Goal: Obtain resource: Download file/media

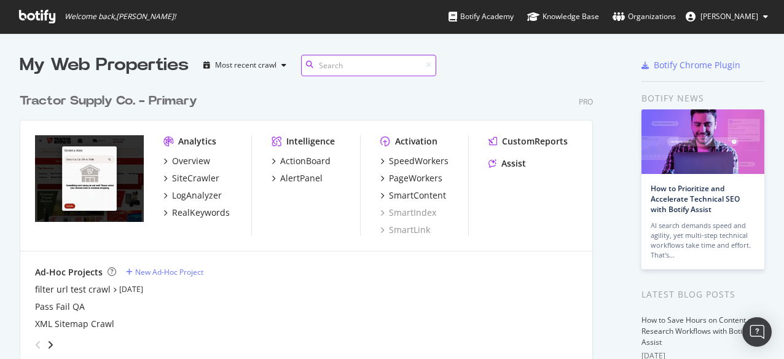
scroll to position [279, 573]
click at [179, 183] on div "SiteCrawler" at bounding box center [195, 178] width 47 height 12
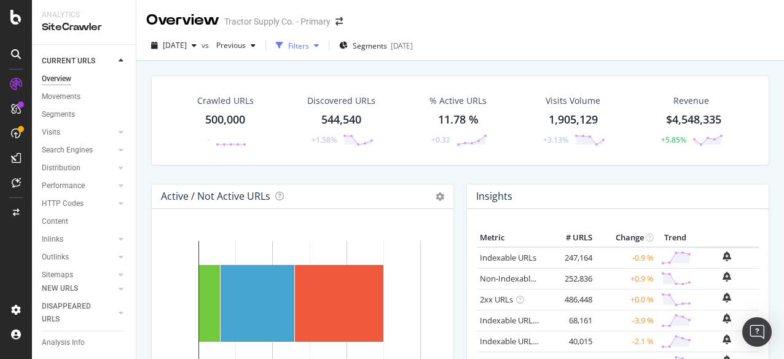
click at [309, 41] on div "Filters" at bounding box center [298, 46] width 21 height 10
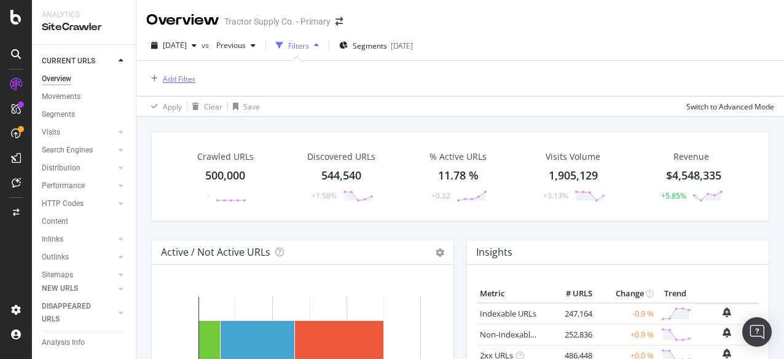
click at [176, 77] on div "Add Filter" at bounding box center [179, 79] width 33 height 10
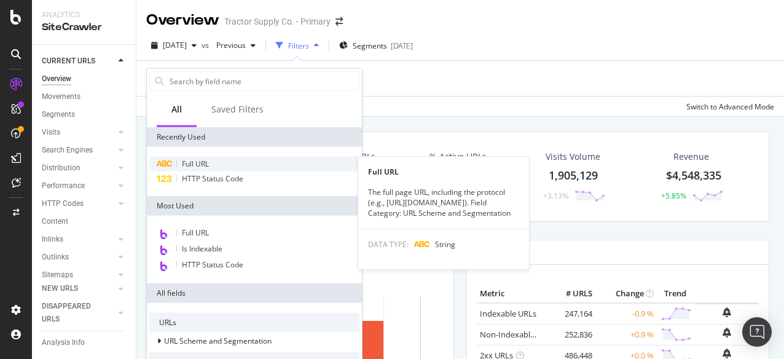
click at [198, 162] on span "Full URL" at bounding box center [195, 164] width 27 height 10
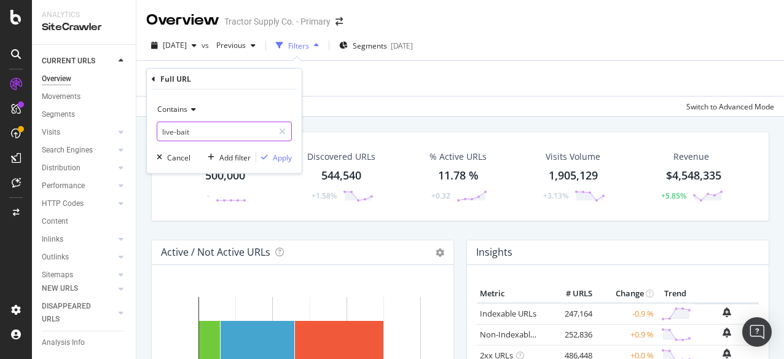
click at [200, 136] on input "live-bait" at bounding box center [215, 132] width 116 height 20
type input "s"
type input "cms"
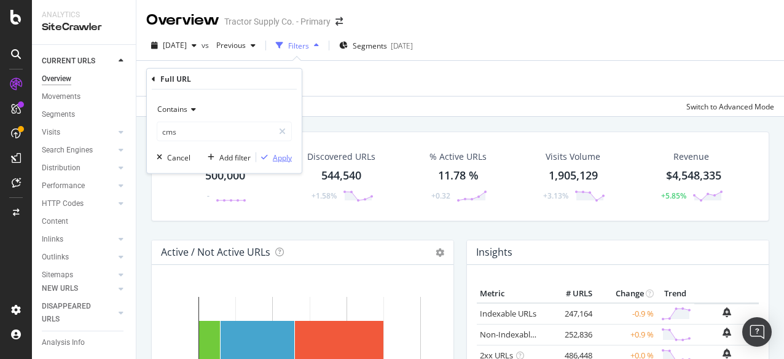
click at [280, 154] on div "Apply" at bounding box center [282, 157] width 19 height 10
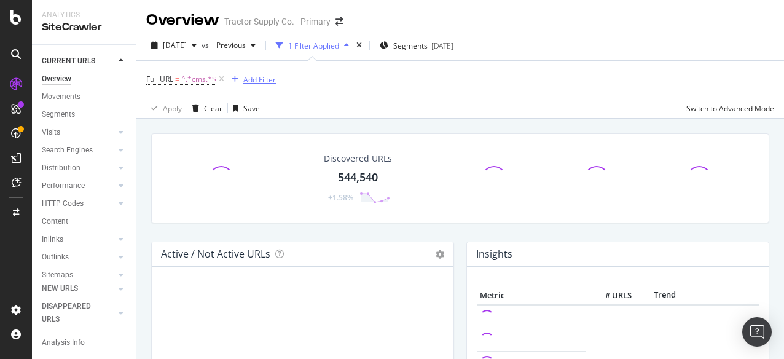
click at [262, 80] on div "Add Filter" at bounding box center [259, 79] width 33 height 10
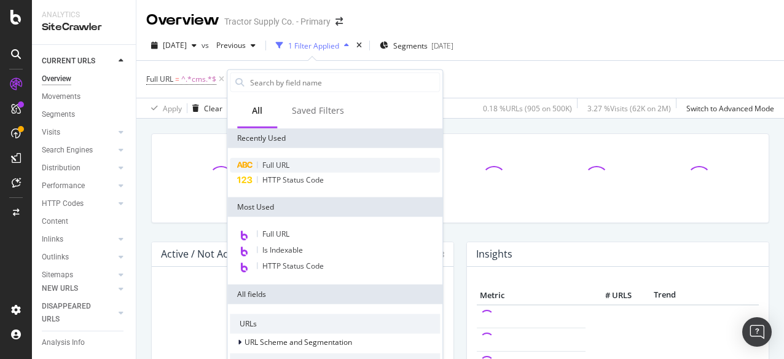
click at [262, 163] on div "Full URL" at bounding box center [335, 165] width 210 height 15
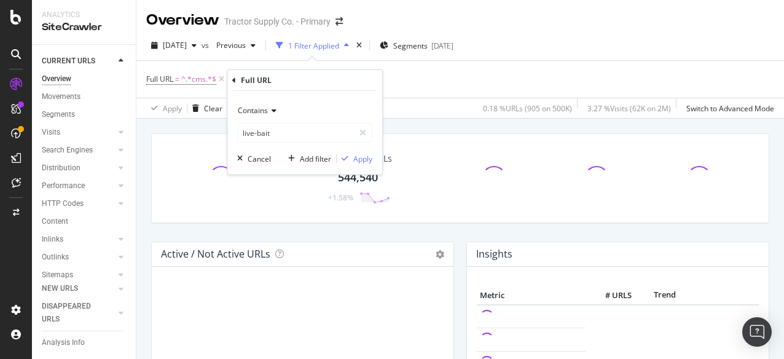
click at [258, 109] on span "Contains" at bounding box center [253, 110] width 30 height 10
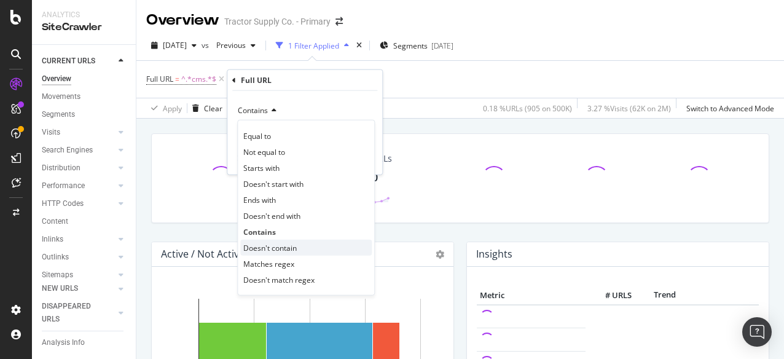
click at [269, 248] on span "Doesn't contain" at bounding box center [269, 247] width 53 height 10
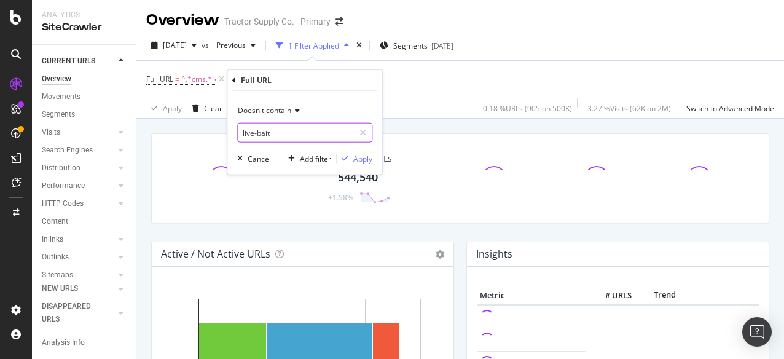
click at [272, 128] on input "live-bait" at bounding box center [296, 133] width 116 height 20
type input "life-out-here"
click at [361, 162] on div "Apply" at bounding box center [362, 158] width 19 height 10
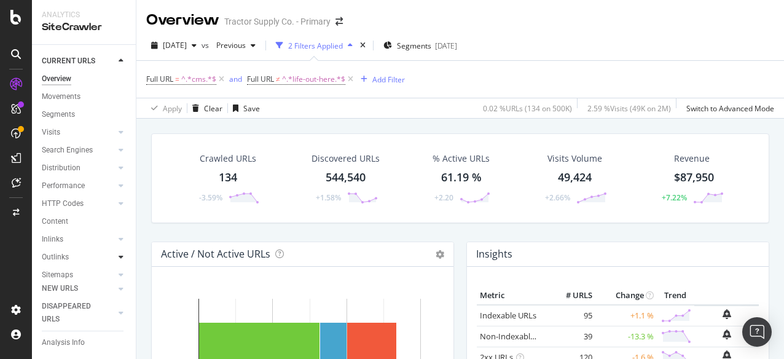
scroll to position [66, 0]
drag, startPoint x: 73, startPoint y: 228, endPoint x: 460, endPoint y: 213, distance: 387.5
click at [73, 238] on div "Url Explorer" at bounding box center [61, 244] width 38 height 13
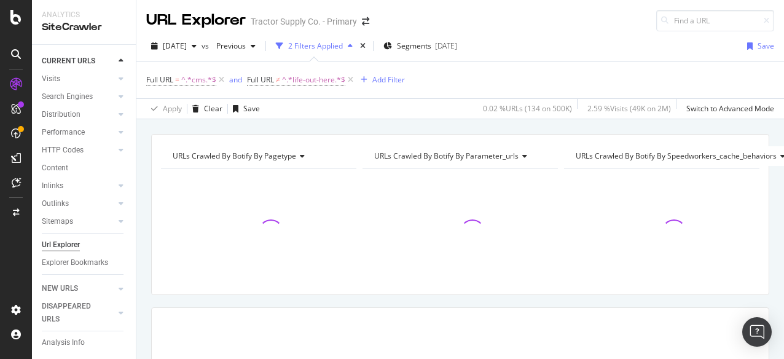
scroll to position [184, 0]
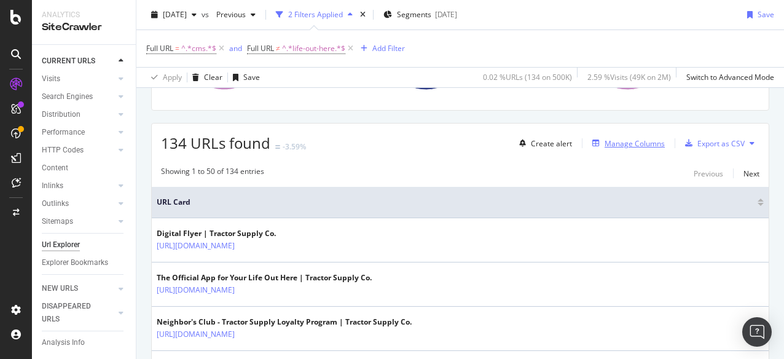
click at [613, 142] on div "Manage Columns" at bounding box center [635, 143] width 60 height 10
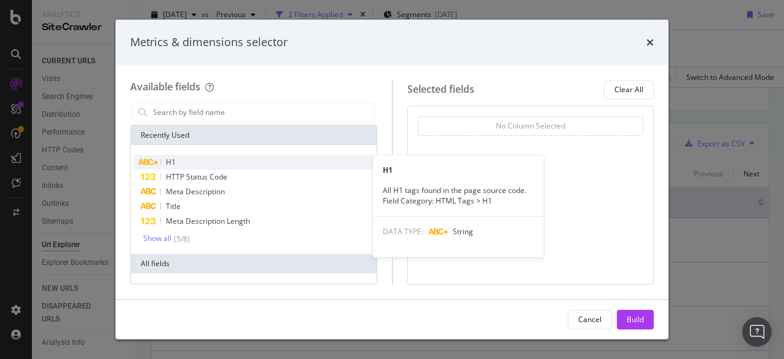
click at [187, 159] on div "H1" at bounding box center [253, 162] width 241 height 15
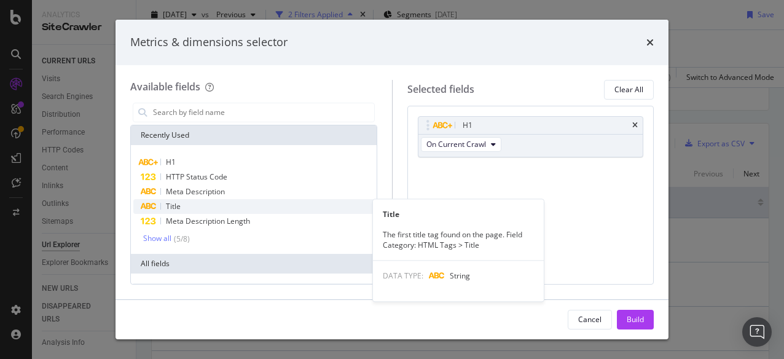
click at [183, 202] on div "Title" at bounding box center [253, 206] width 241 height 15
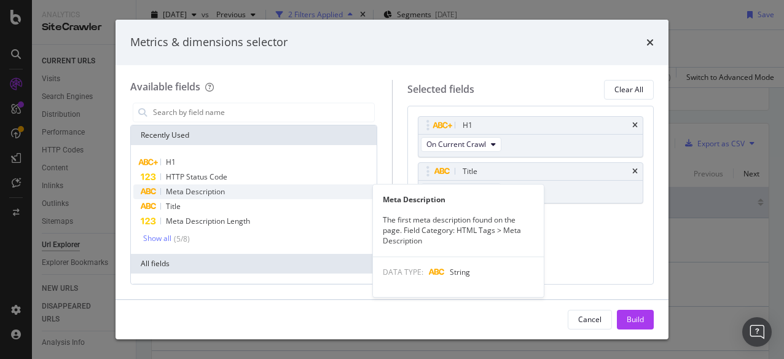
click at [183, 191] on span "Meta Description" at bounding box center [195, 191] width 59 height 10
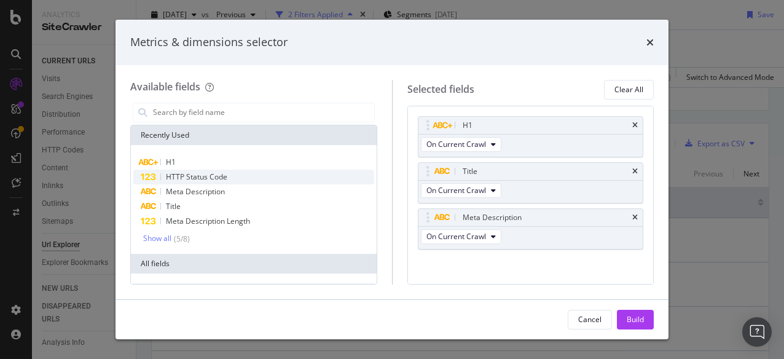
click at [179, 170] on div "HTTP Status Code" at bounding box center [253, 177] width 241 height 15
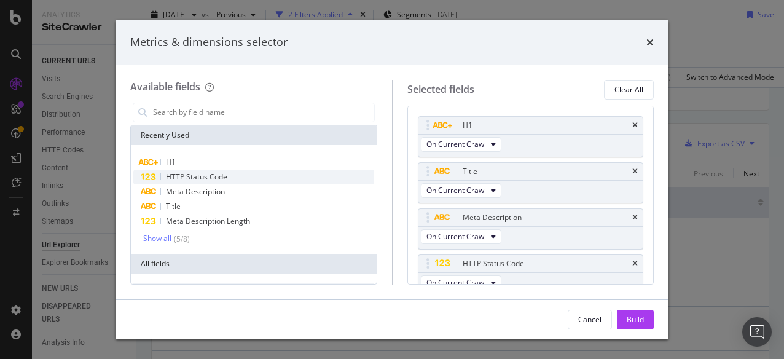
scroll to position [9, 0]
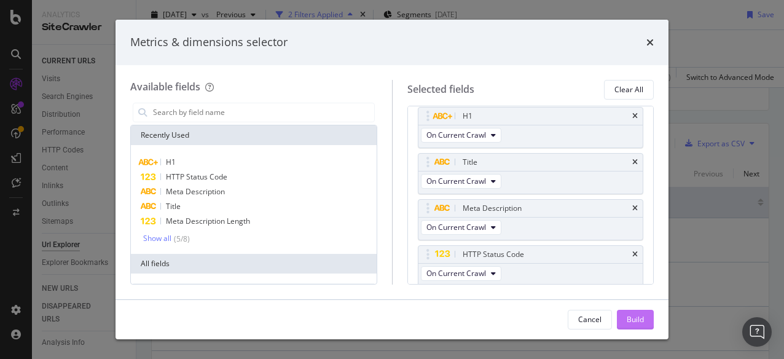
click at [623, 320] on button "Build" at bounding box center [635, 320] width 37 height 20
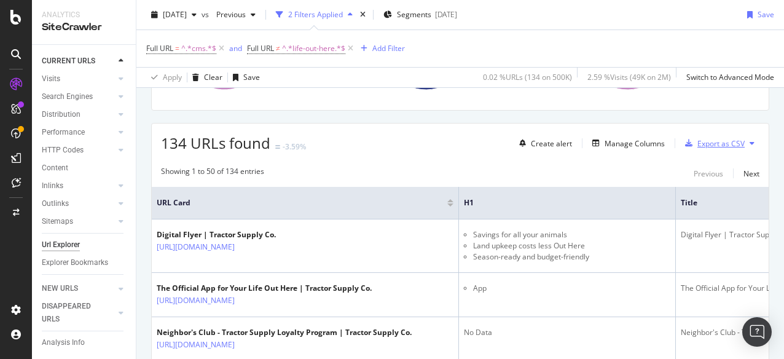
click at [711, 141] on div "Export as CSV" at bounding box center [721, 143] width 47 height 10
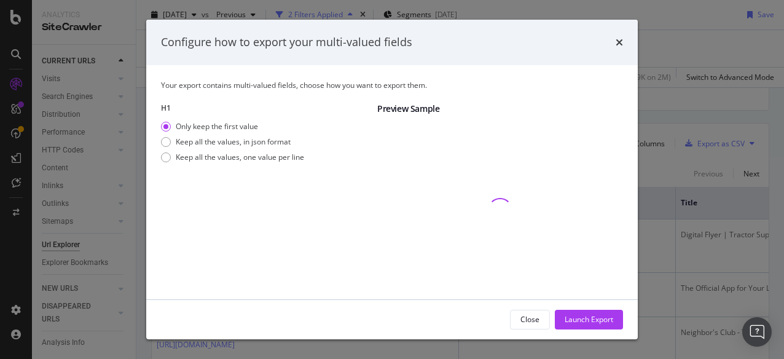
scroll to position [68, 0]
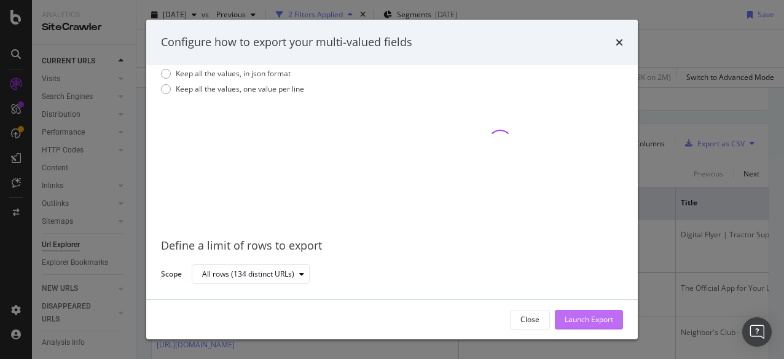
click at [570, 323] on div "Launch Export" at bounding box center [589, 319] width 49 height 10
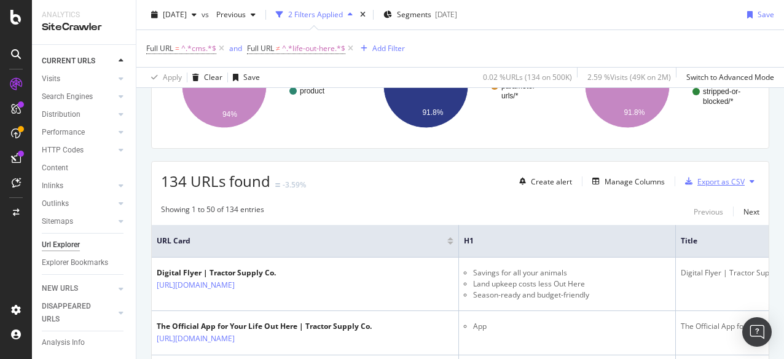
scroll to position [149, 0]
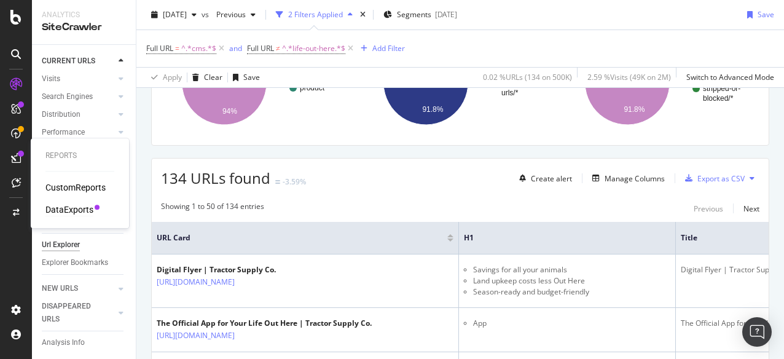
click at [66, 206] on div "DataExports" at bounding box center [69, 209] width 48 height 12
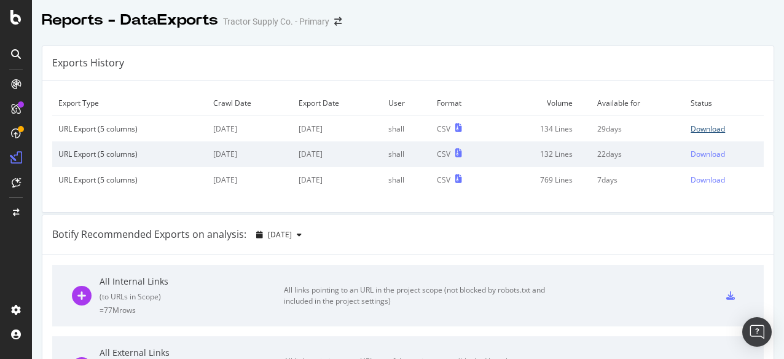
click at [707, 127] on div "Download" at bounding box center [708, 129] width 34 height 10
